Goal: Information Seeking & Learning: Learn about a topic

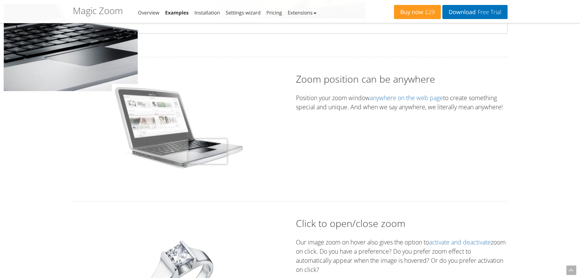
scroll to position [1259, 0]
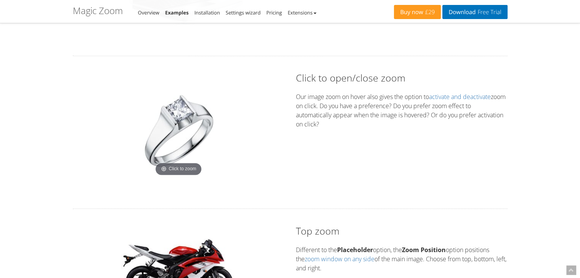
click at [186, 135] on img at bounding box center [178, 130] width 95 height 95
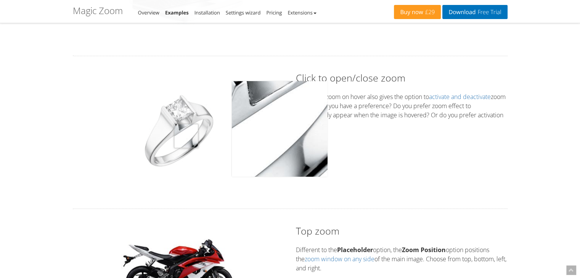
click at [186, 135] on img at bounding box center [178, 130] width 95 height 95
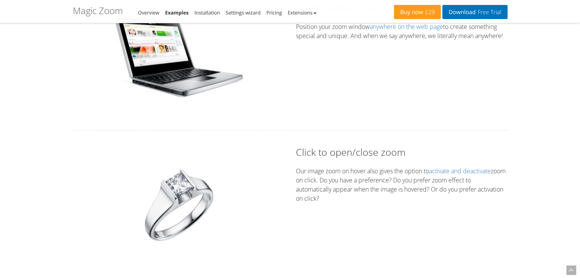
scroll to position [1182, 0]
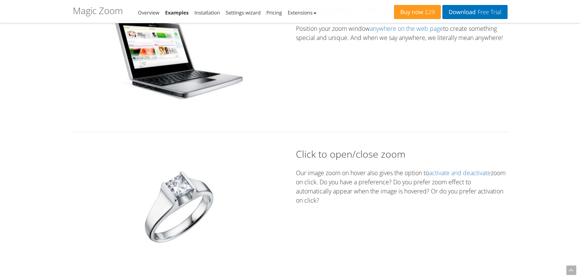
click at [186, 185] on img at bounding box center [178, 206] width 95 height 95
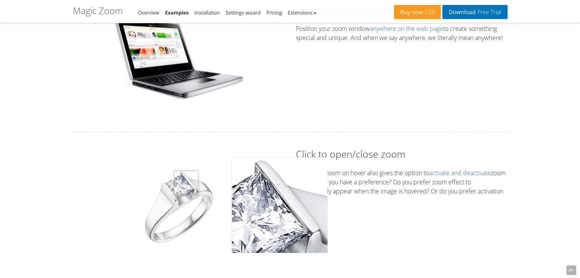
click at [186, 182] on img at bounding box center [178, 206] width 95 height 95
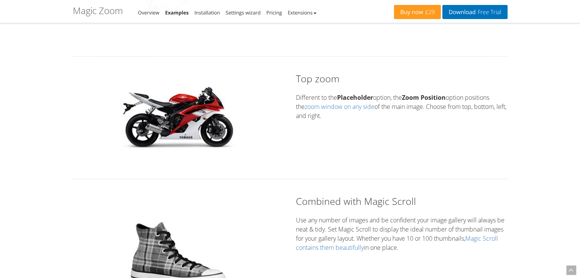
scroll to position [1564, 0]
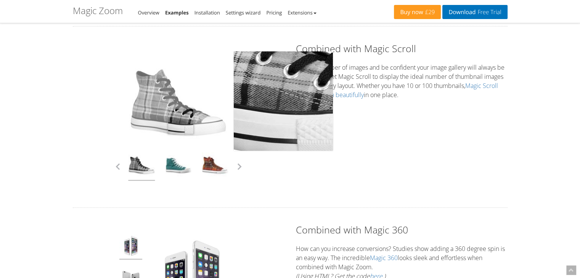
click at [182, 121] on img at bounding box center [178, 102] width 99 height 99
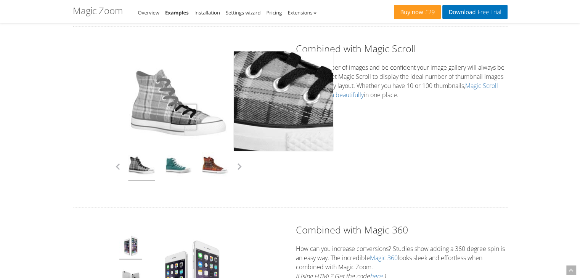
click at [185, 116] on img at bounding box center [178, 102] width 99 height 99
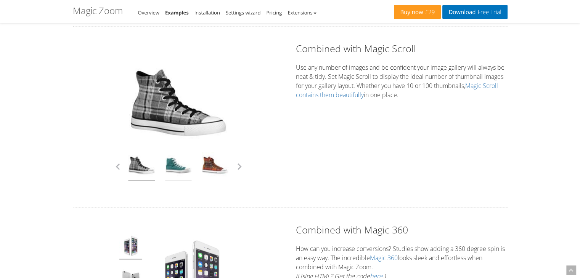
click at [171, 162] on link at bounding box center [178, 167] width 27 height 29
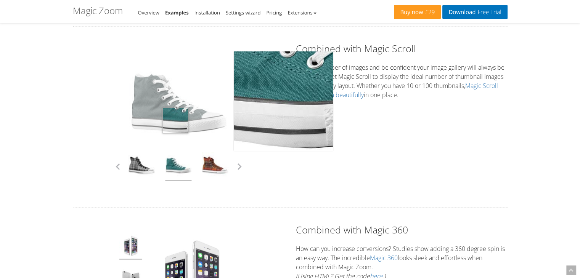
click at [175, 119] on img at bounding box center [178, 102] width 99 height 99
click at [176, 120] on img at bounding box center [178, 102] width 99 height 99
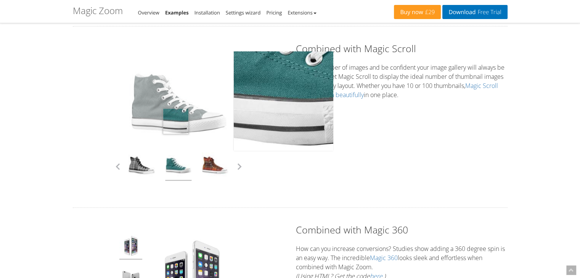
click at [176, 120] on img at bounding box center [178, 102] width 99 height 99
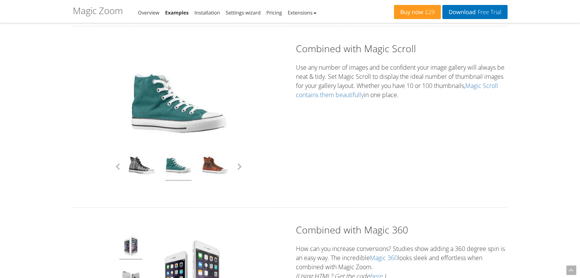
click at [177, 169] on link at bounding box center [178, 167] width 27 height 29
click at [224, 167] on link at bounding box center [215, 167] width 27 height 29
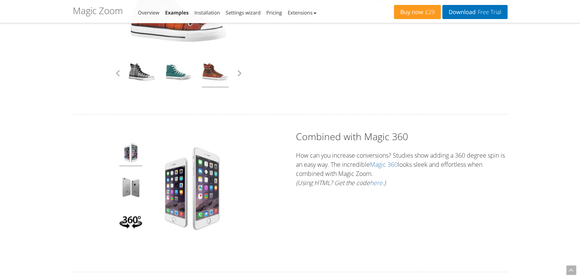
scroll to position [1678, 0]
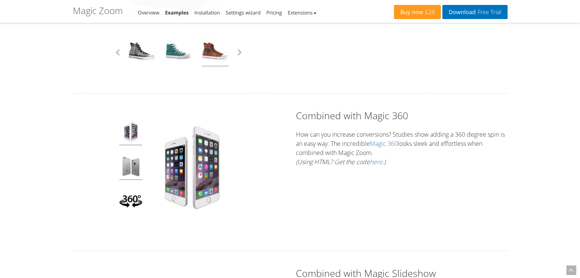
click at [131, 167] on img at bounding box center [130, 167] width 23 height 25
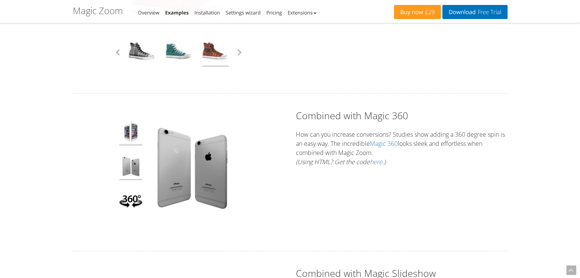
click at [135, 131] on img at bounding box center [130, 133] width 23 height 25
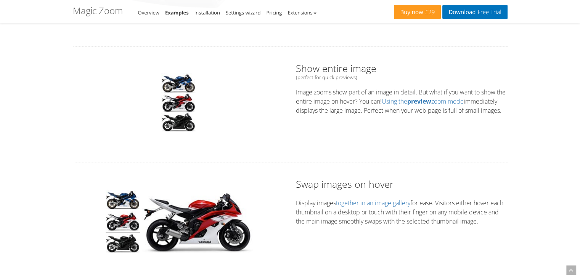
scroll to position [572, 0]
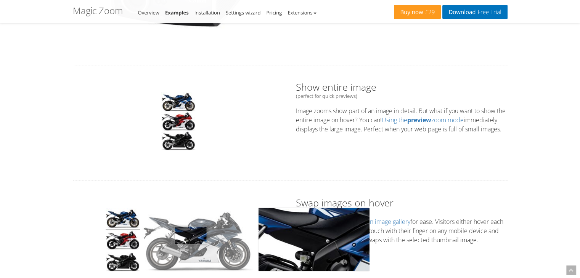
click at [191, 235] on img at bounding box center [197, 240] width 111 height 63
